Goal: Task Accomplishment & Management: Use online tool/utility

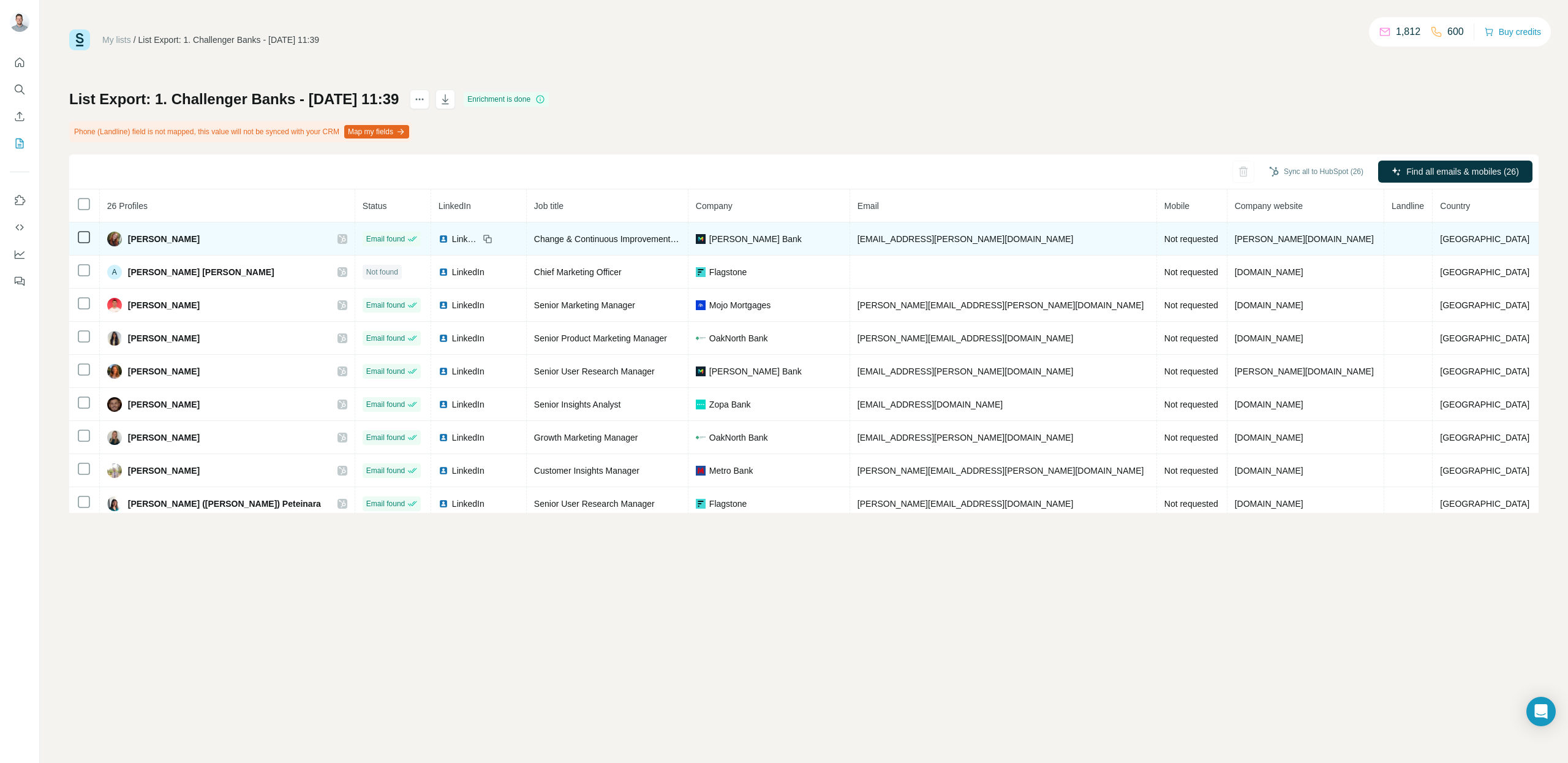
click at [1164, 242] on span "Not requested" at bounding box center [1191, 239] width 54 height 10
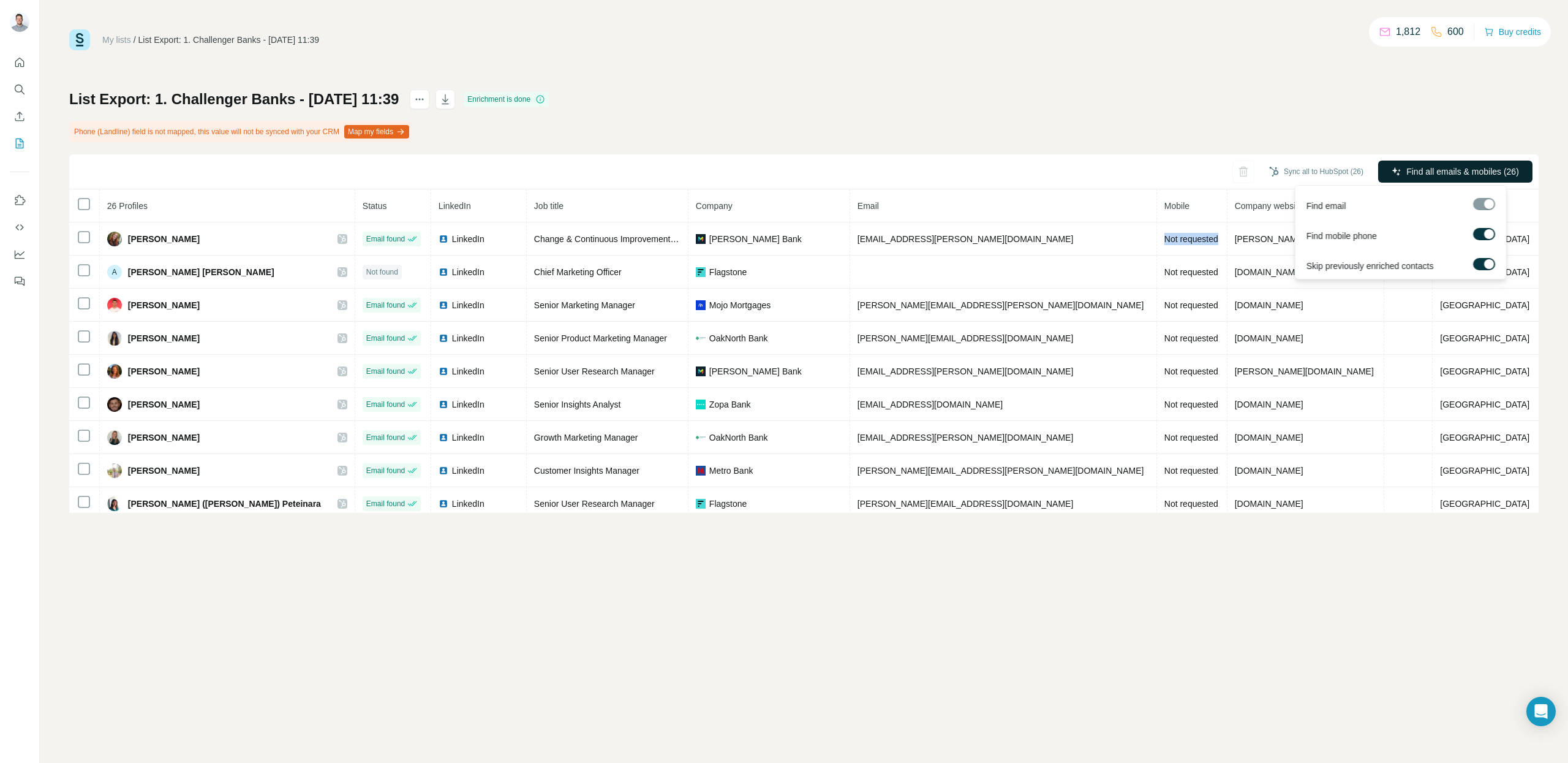
click at [1474, 172] on span "Find all emails & mobiles (26)" at bounding box center [1463, 171] width 113 height 12
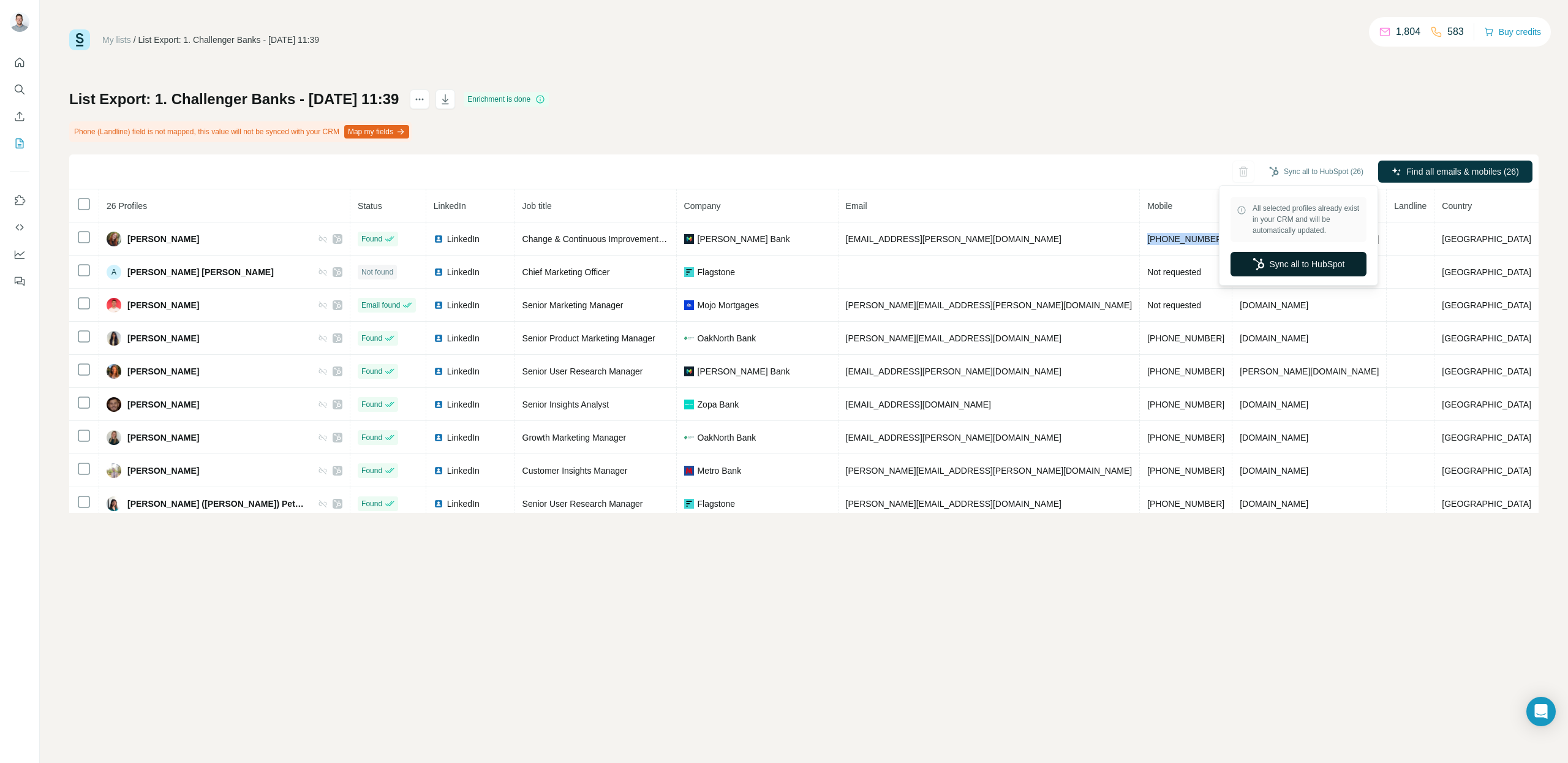
click at [1302, 264] on button "Sync all to HubSpot" at bounding box center [1298, 263] width 136 height 25
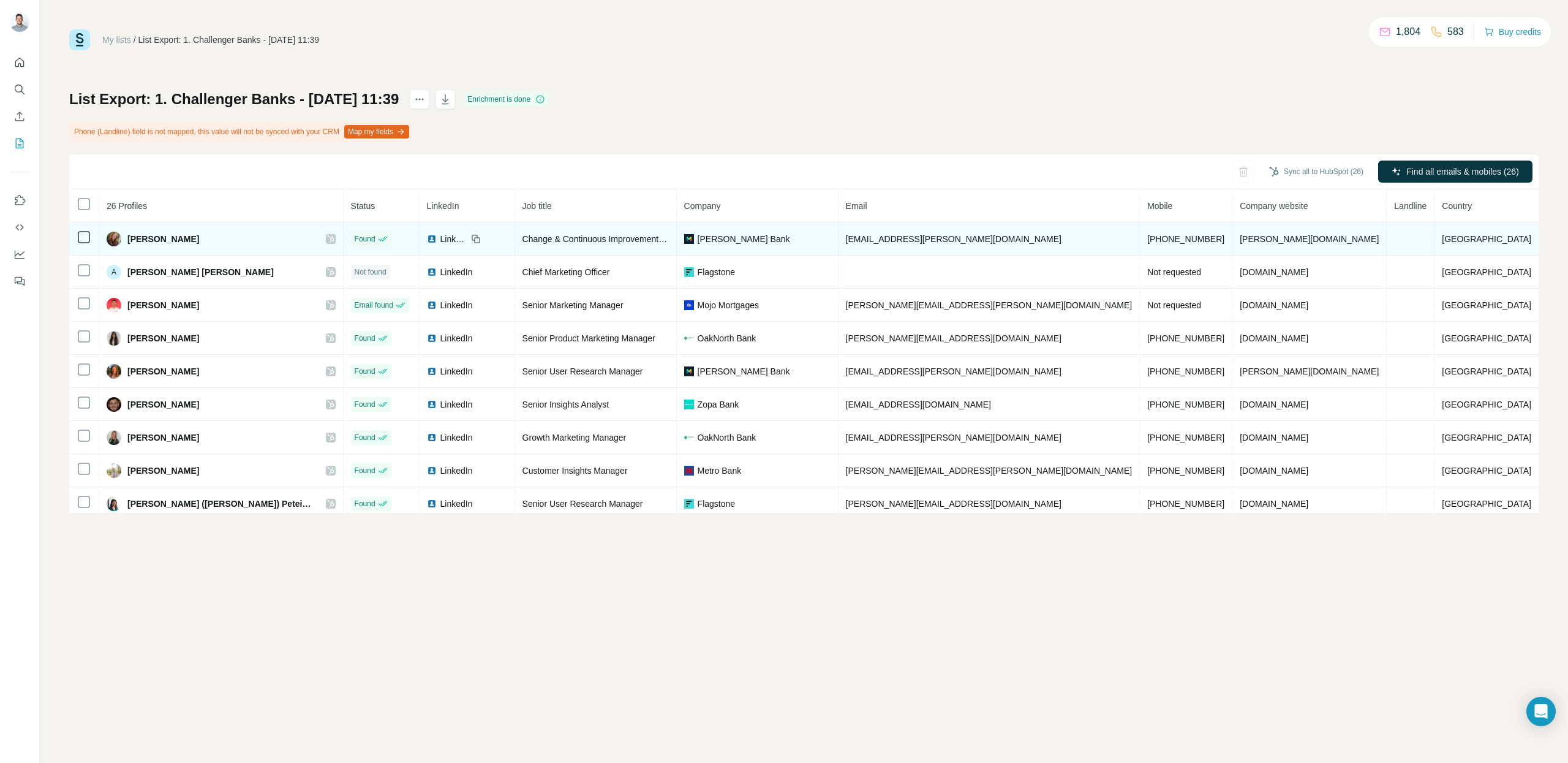
click at [179, 236] on span "[PERSON_NAME]" at bounding box center [163, 239] width 72 height 12
click at [335, 237] on icon at bounding box center [330, 239] width 7 height 10
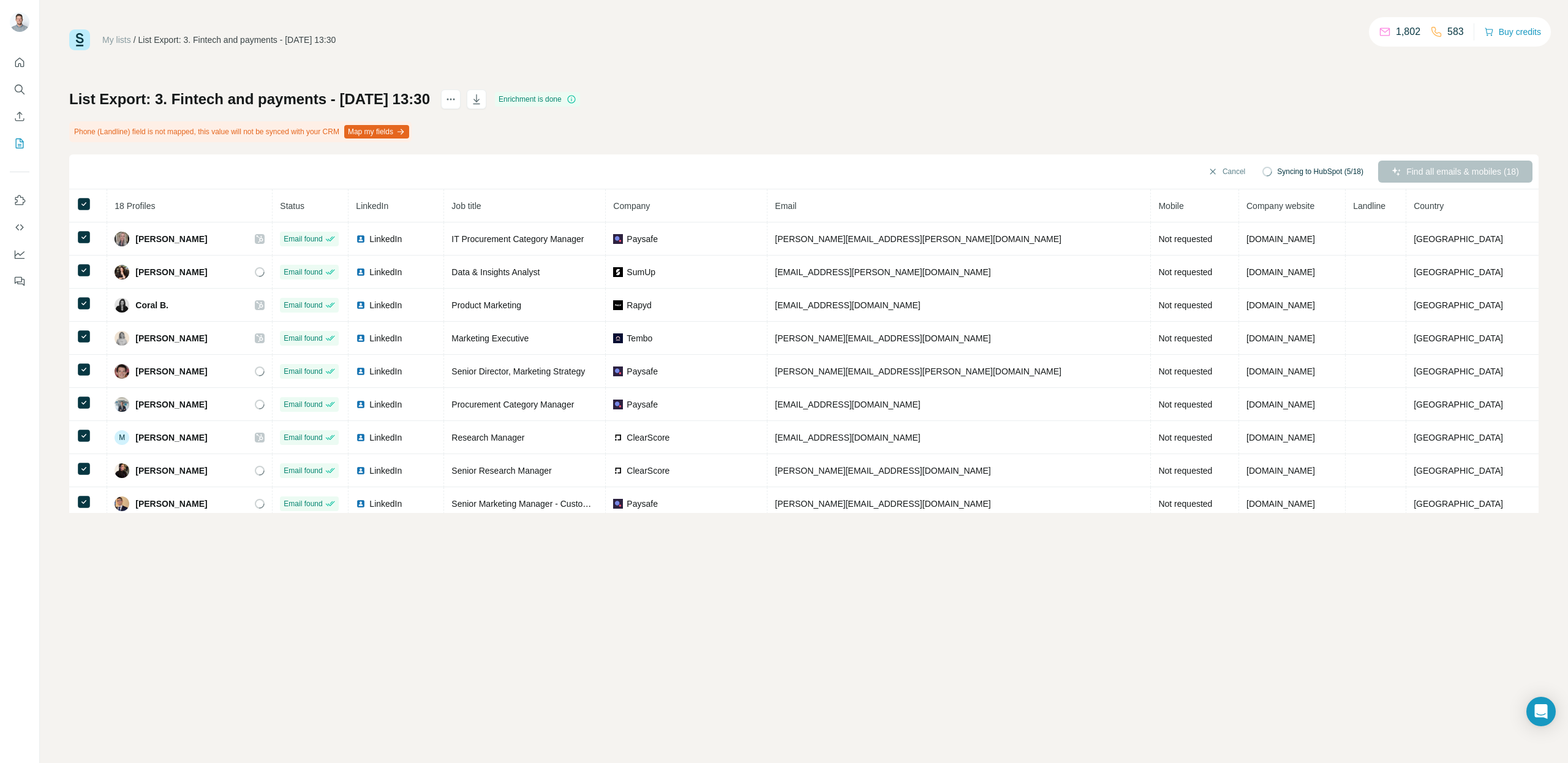
click at [1448, 172] on div "Cancel Syncing to HubSpot (5/18) Find all emails & mobiles (18)" at bounding box center [804, 172] width 1470 height 35
click at [1344, 132] on div "List Export: 3. Fintech and payments - 11/08/2025 13:30 Enrichment is done Phon…" at bounding box center [804, 300] width 1470 height 423
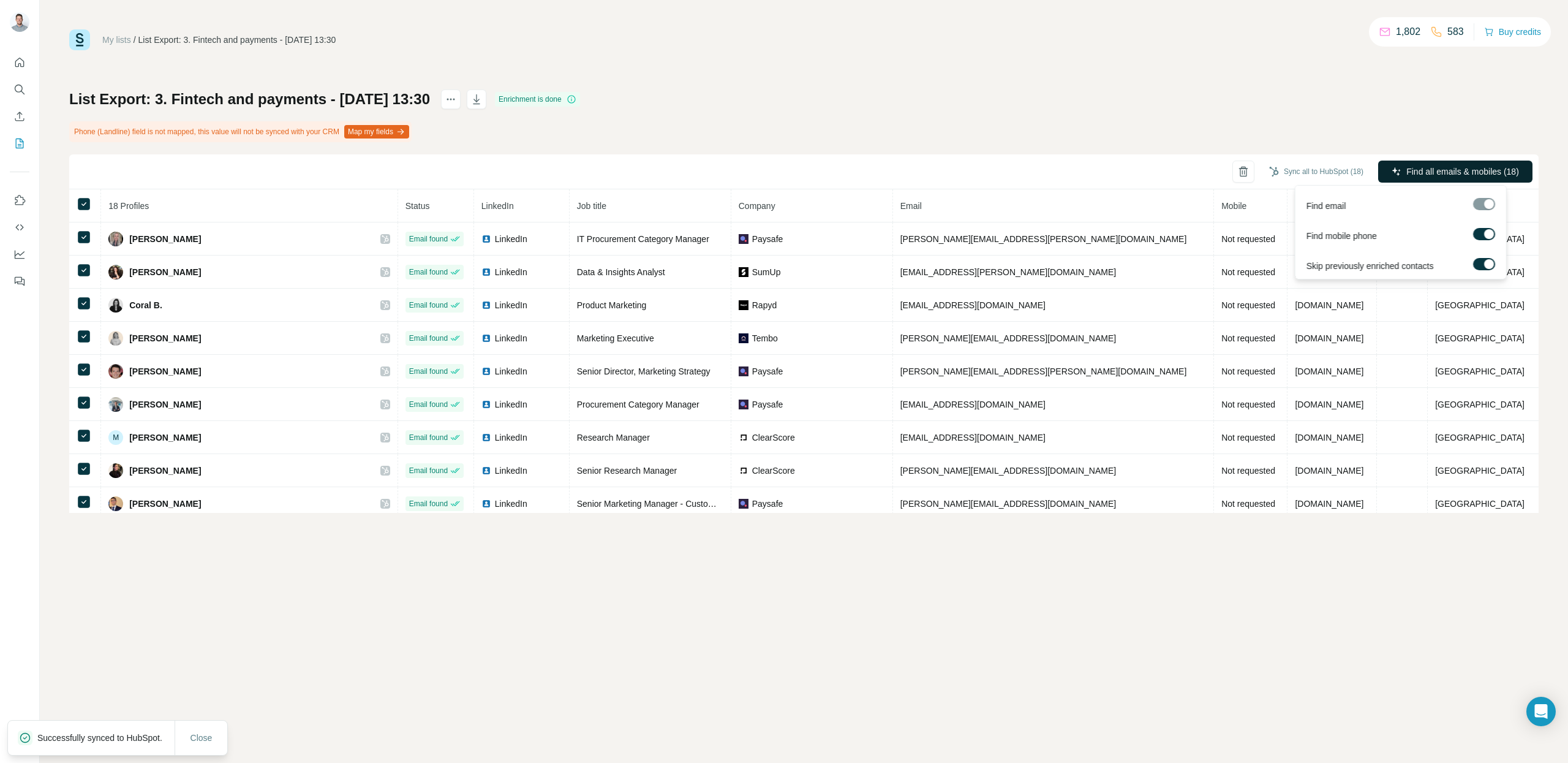
click at [1444, 166] on span "Find all emails & mobiles (18)" at bounding box center [1463, 171] width 113 height 12
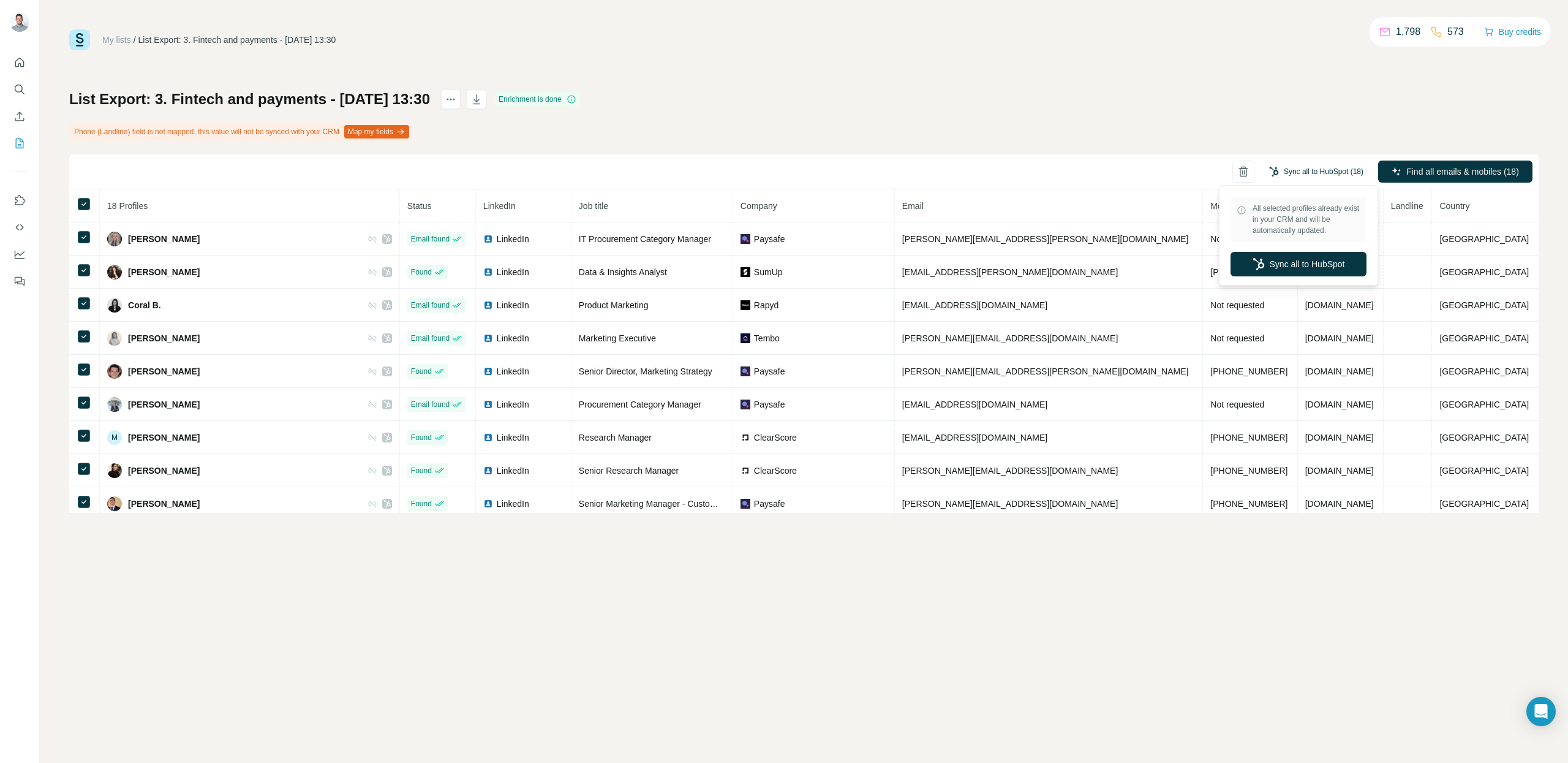
click at [1321, 174] on button "Sync all to HubSpot (18)" at bounding box center [1317, 171] width 112 height 19
click at [1322, 263] on button "Sync all to HubSpot" at bounding box center [1298, 263] width 136 height 25
